Goal: Find specific page/section: Find specific page/section

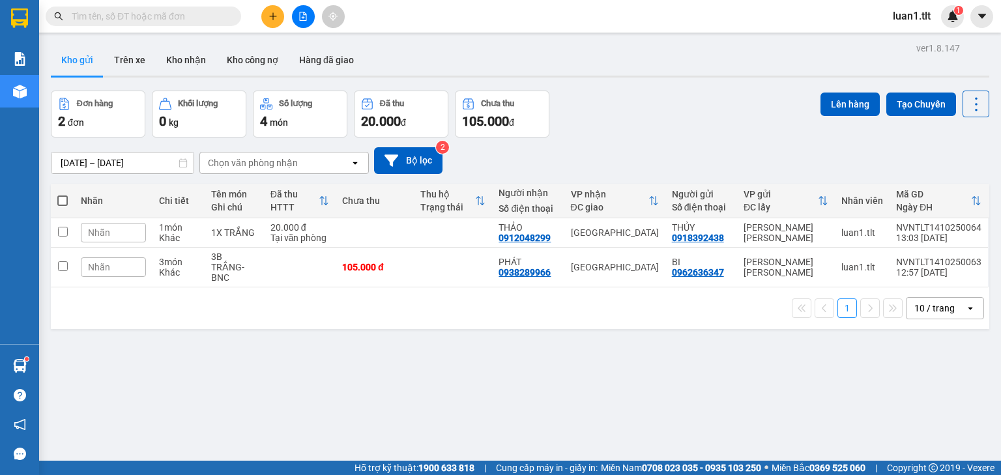
drag, startPoint x: 147, startPoint y: 21, endPoint x: 70, endPoint y: 13, distance: 77.3
click at [147, 22] on input "text" at bounding box center [149, 16] width 154 height 14
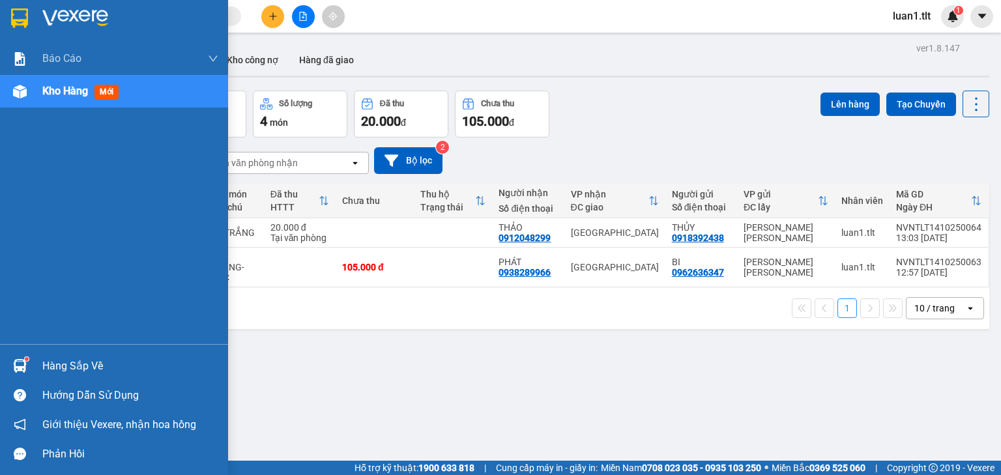
click at [42, 18] on img at bounding box center [75, 18] width 66 height 20
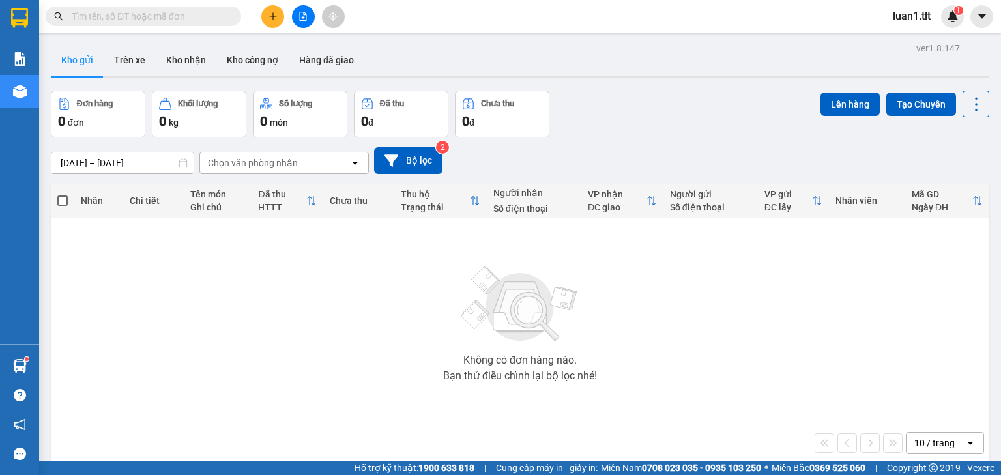
click at [154, 15] on input "text" at bounding box center [149, 16] width 154 height 14
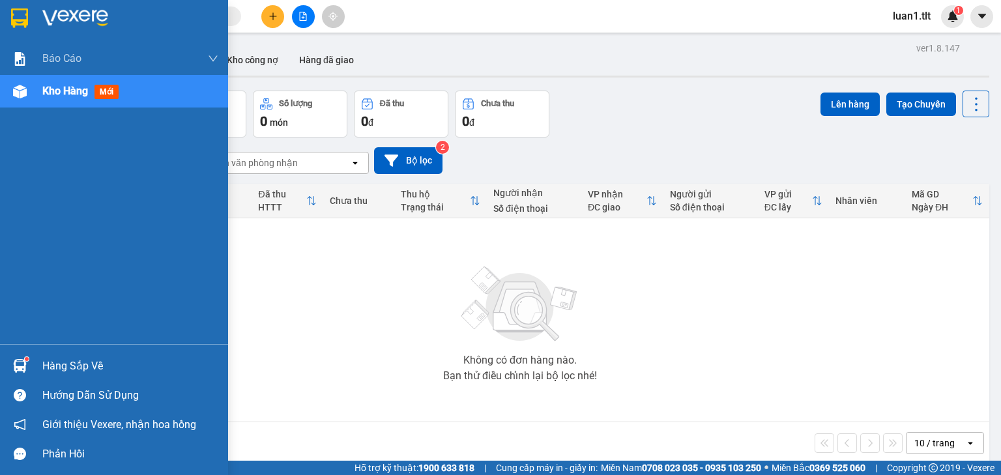
click at [26, 20] on img at bounding box center [19, 18] width 17 height 20
